Goal: Task Accomplishment & Management: Use online tool/utility

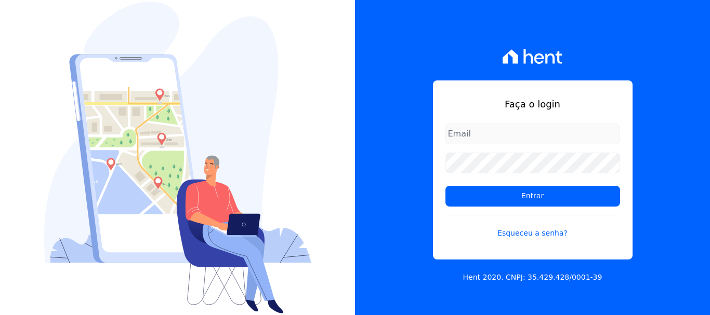
type input "[EMAIL_ADDRESS][DOMAIN_NAME]"
drag, startPoint x: 475, startPoint y: 129, endPoint x: 479, endPoint y: 134, distance: 5.9
click at [475, 129] on input "[EMAIL_ADDRESS][DOMAIN_NAME]" at bounding box center [532, 134] width 175 height 21
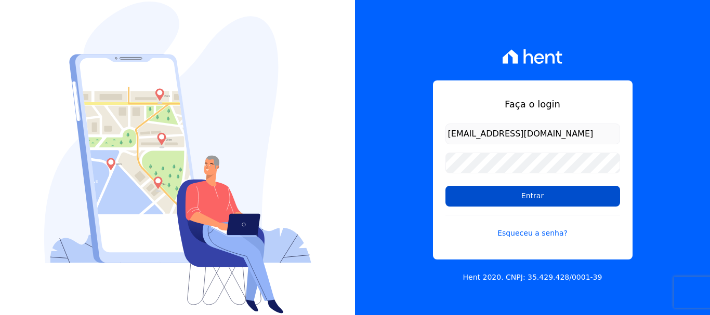
click at [493, 194] on input "Entrar" at bounding box center [532, 196] width 175 height 21
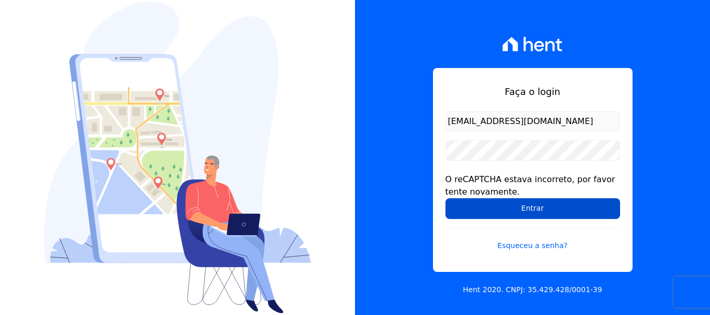
click at [487, 208] on input "Entrar" at bounding box center [532, 209] width 175 height 21
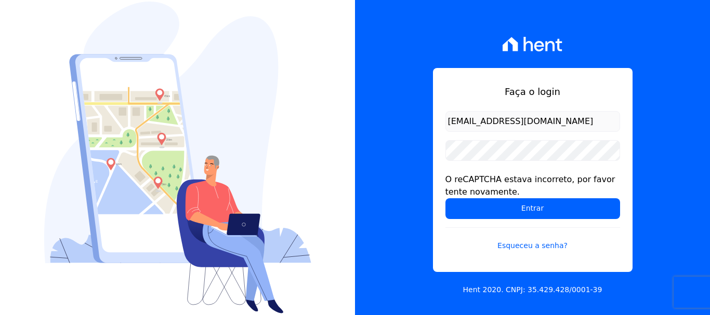
click at [572, 259] on form "documentos@fronteimoveis.com.br O reCAPTCHA estava incorreto, por favor tente n…" at bounding box center [532, 187] width 175 height 153
click at [672, 245] on div "Faça o login documentos@fronteimoveis.com.br O reCAPTCHA estava incorreto, por …" at bounding box center [532, 157] width 355 height 315
click at [577, 133] on form "documentos@fronteimoveis.com.br O reCAPTCHA estava incorreto, por favor tente n…" at bounding box center [532, 187] width 175 height 153
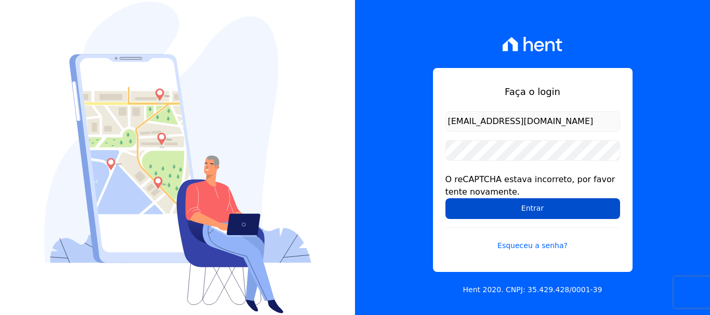
click at [506, 199] on input "Entrar" at bounding box center [532, 209] width 175 height 21
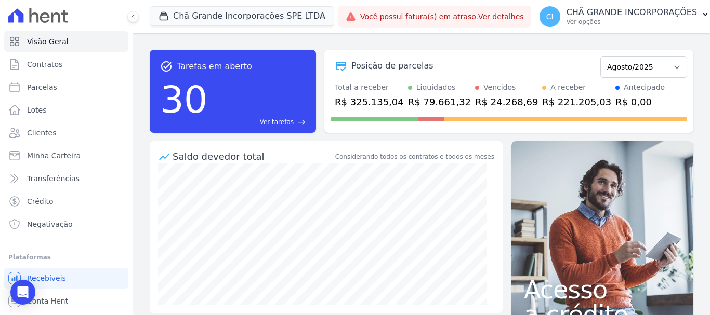
click at [505, 21] on link "Ver detalhes" at bounding box center [501, 16] width 46 height 8
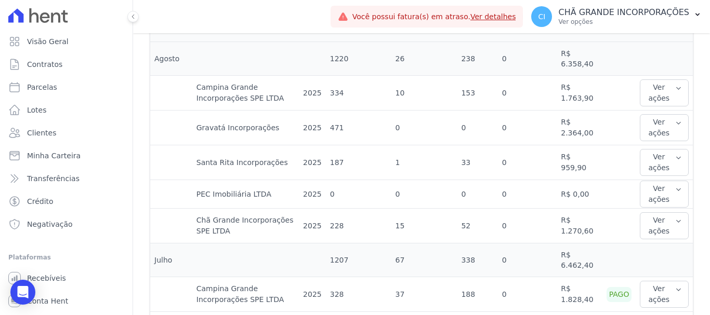
scroll to position [260, 0]
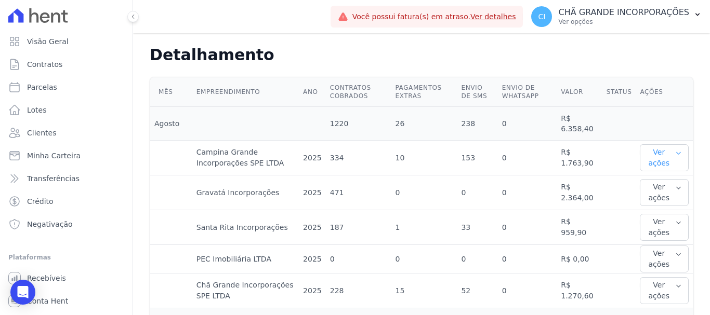
click at [653, 155] on button "Ver ações" at bounding box center [664, 157] width 49 height 27
click at [367, 163] on td "334" at bounding box center [358, 158] width 65 height 35
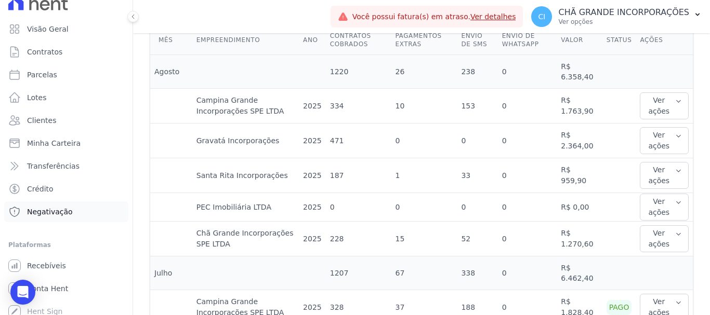
scroll to position [19, 0]
